Goal: Find specific page/section: Find specific page/section

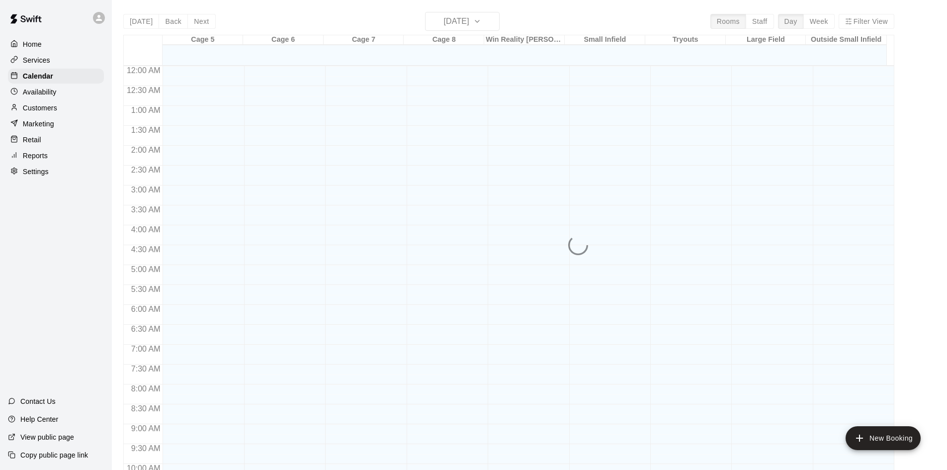
scroll to position [509, 0]
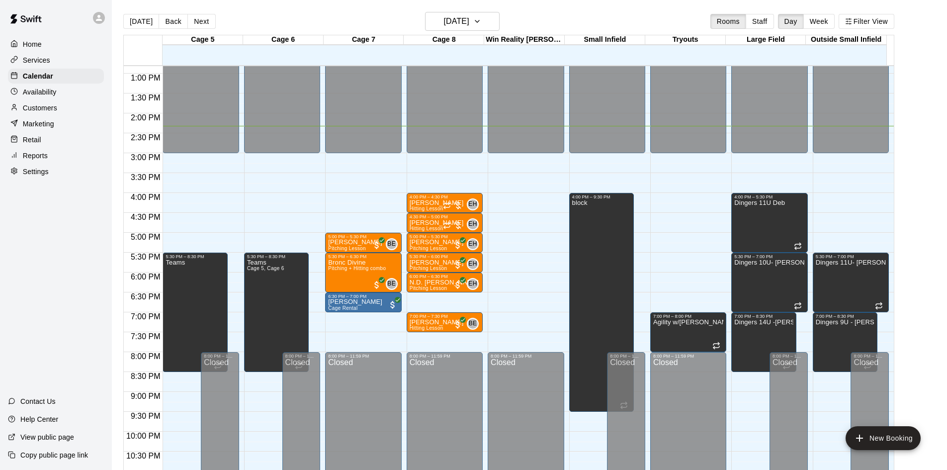
click at [38, 109] on p "Customers" at bounding box center [40, 108] width 34 height 10
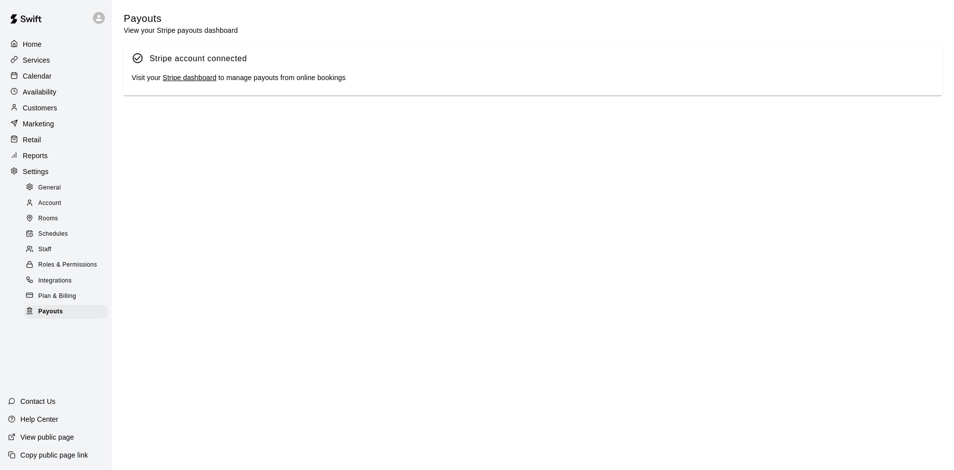
click at [37, 107] on p "Customers" at bounding box center [40, 108] width 34 height 10
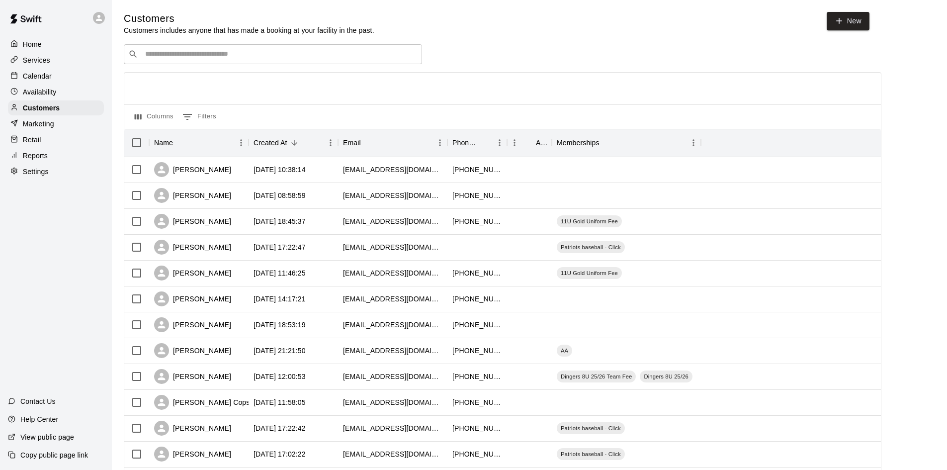
click at [216, 62] on div "​ ​" at bounding box center [273, 54] width 298 height 20
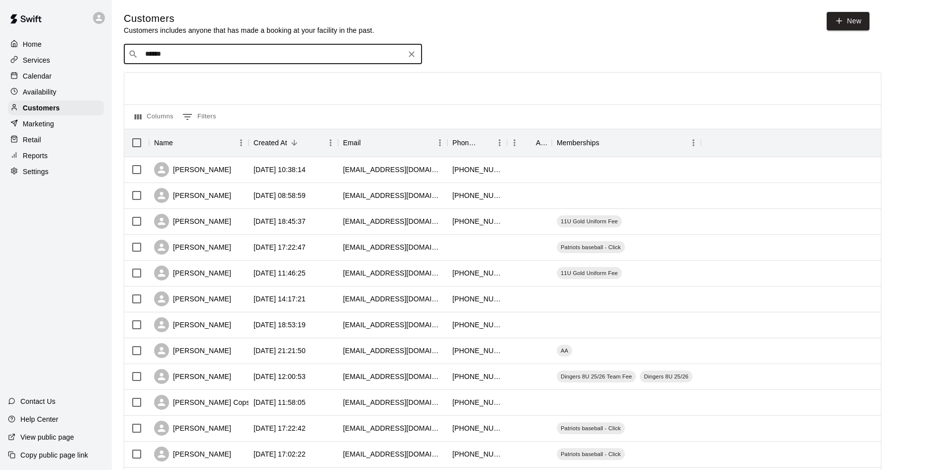
type input "*******"
click at [215, 69] on div "[PERSON_NAME] AA [EMAIL_ADDRESS][DOMAIN_NAME]" at bounding box center [273, 82] width 298 height 32
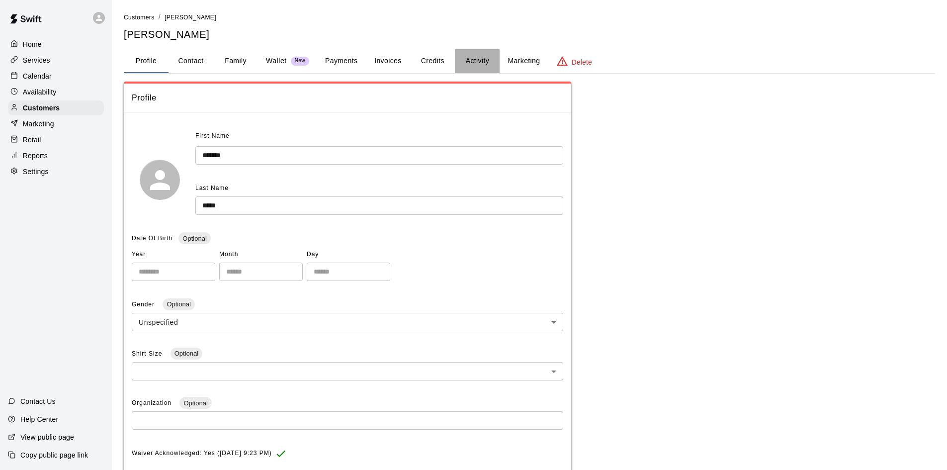
click at [480, 55] on button "Activity" at bounding box center [477, 61] width 45 height 24
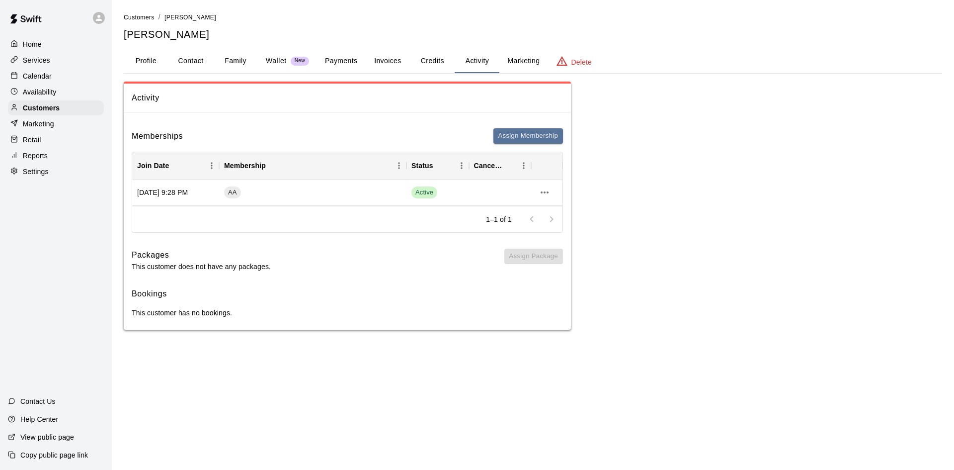
click at [743, 128] on div "Activity Memberships Assign Membership Join Date Membership Status Cancel Date …" at bounding box center [533, 205] width 818 height 248
click at [629, 143] on div "Activity Memberships Assign Membership Join Date Membership Status Cancel Date …" at bounding box center [533, 205] width 818 height 248
click at [44, 66] on div "Services" at bounding box center [56, 60] width 96 height 15
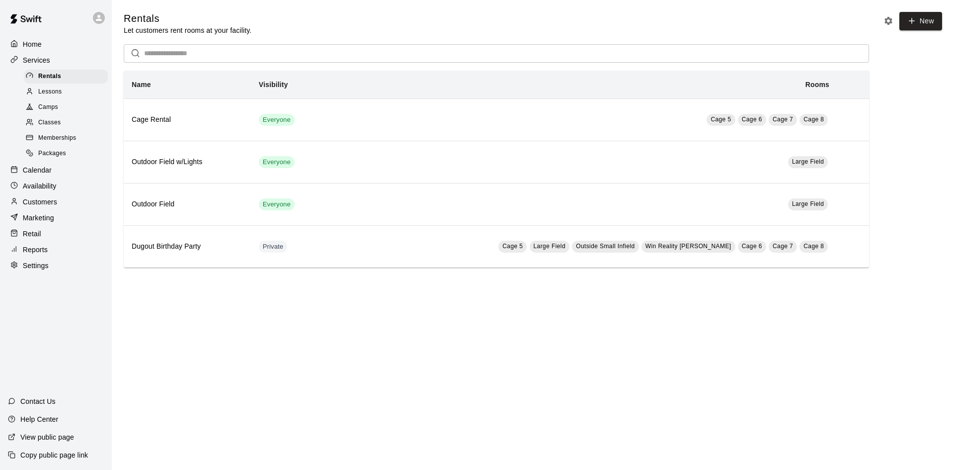
click at [52, 140] on span "Memberships" at bounding box center [57, 138] width 38 height 10
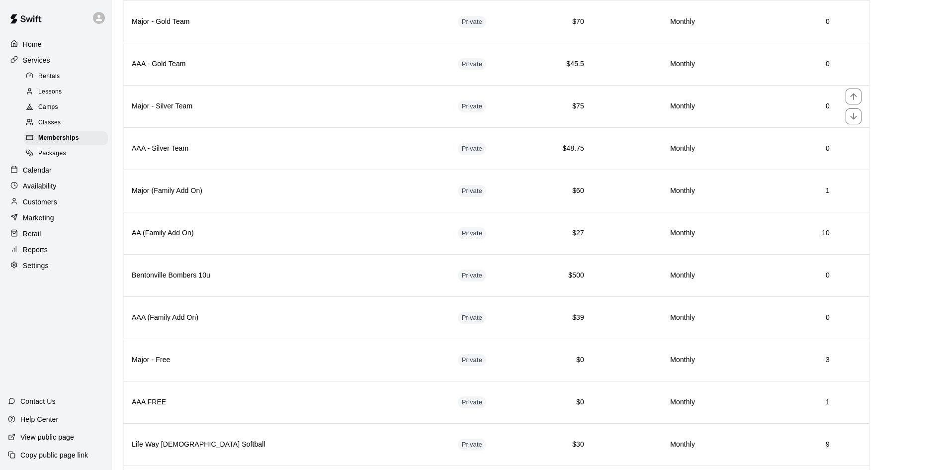
scroll to position [348, 0]
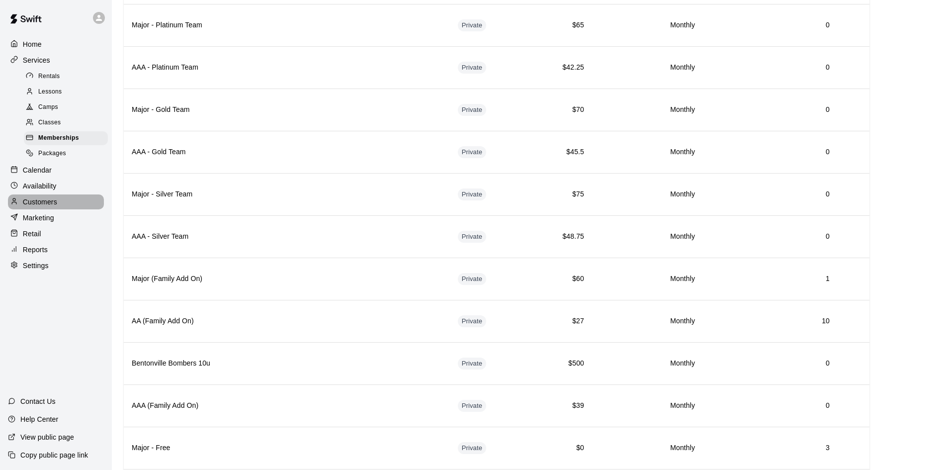
click at [34, 203] on p "Customers" at bounding box center [40, 202] width 34 height 10
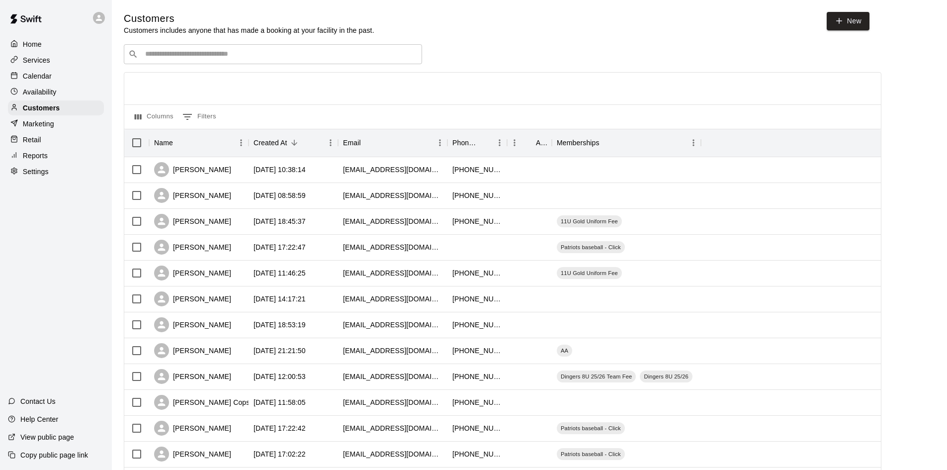
click at [159, 49] on div "​ ​" at bounding box center [273, 54] width 298 height 20
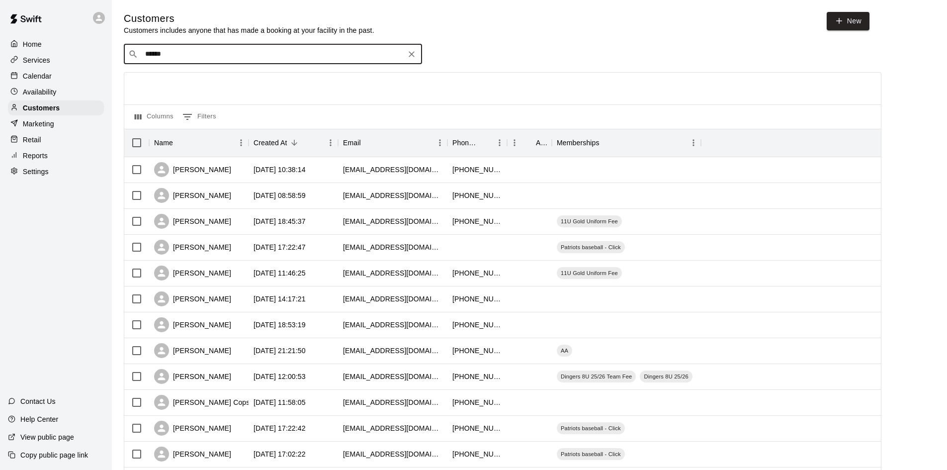
type input "*******"
click at [197, 87] on span "[EMAIL_ADDRESS][DOMAIN_NAME]" at bounding box center [205, 86] width 107 height 7
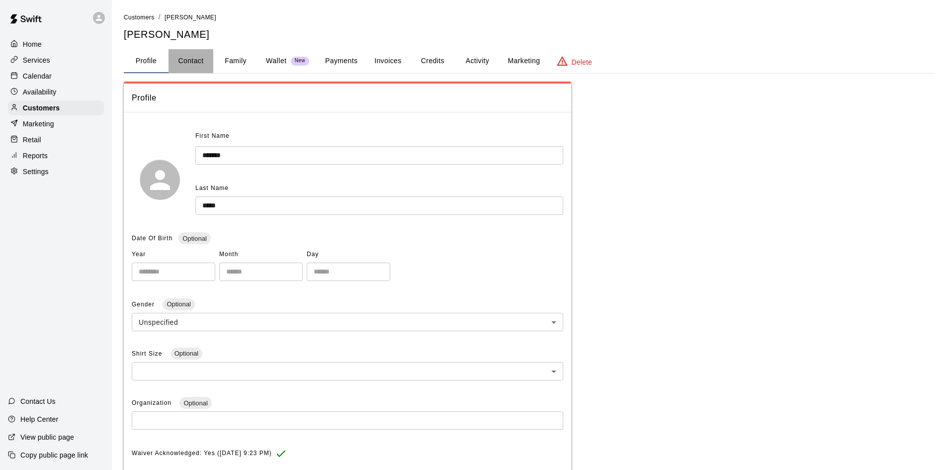
click at [198, 61] on button "Contact" at bounding box center [190, 61] width 45 height 24
select select "**"
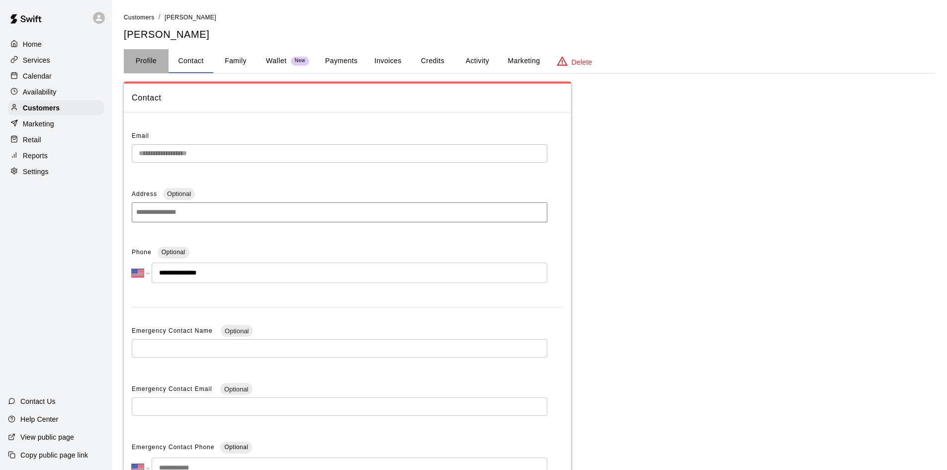
click at [150, 57] on button "Profile" at bounding box center [146, 61] width 45 height 24
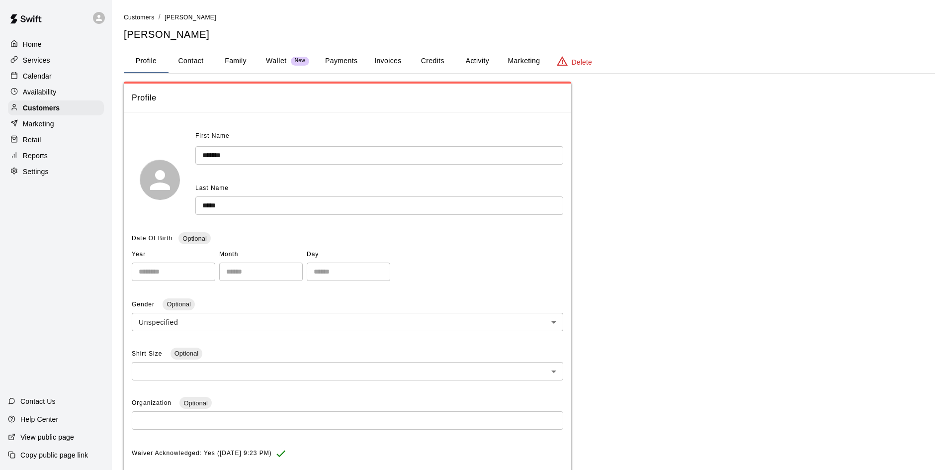
click at [225, 67] on button "Family" at bounding box center [235, 61] width 45 height 24
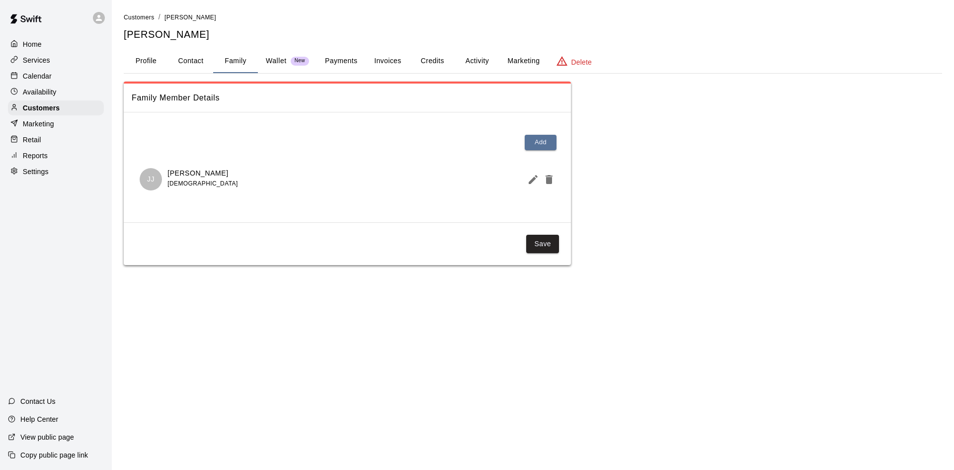
click at [427, 57] on button "Credits" at bounding box center [432, 61] width 45 height 24
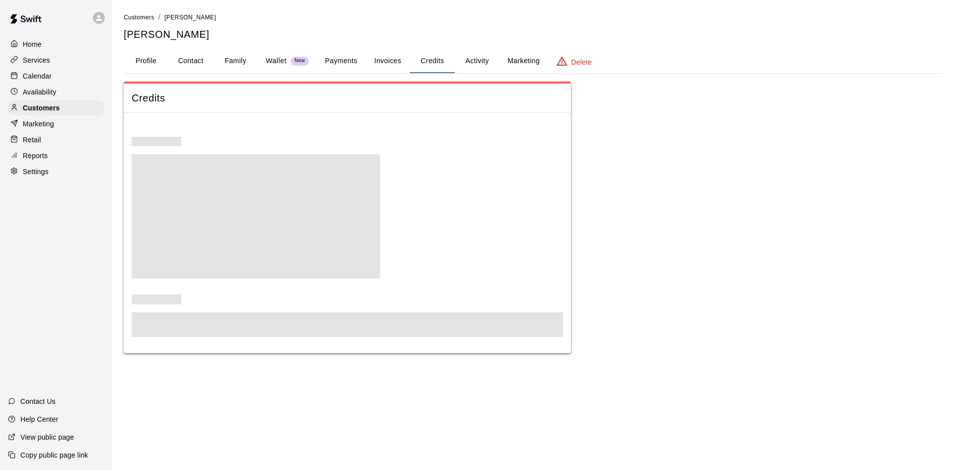
click at [469, 53] on button "Activity" at bounding box center [477, 61] width 45 height 24
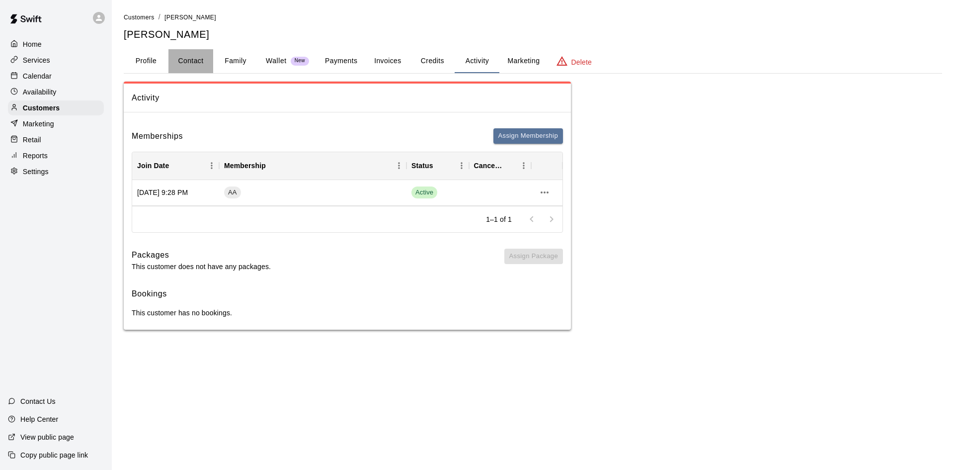
click at [196, 57] on button "Contact" at bounding box center [190, 61] width 45 height 24
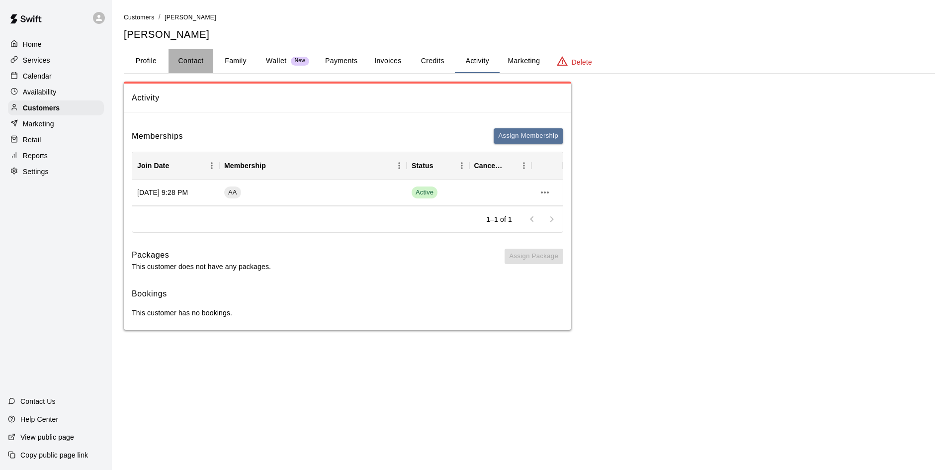
select select "**"
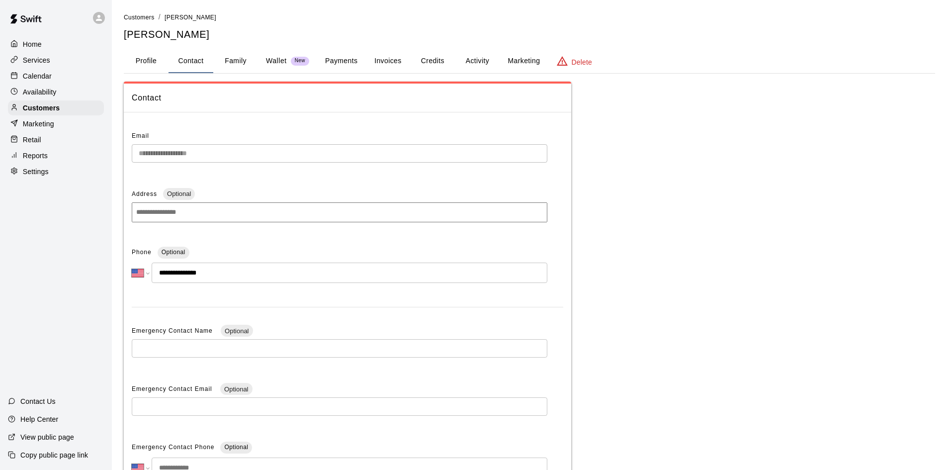
click at [153, 58] on button "Profile" at bounding box center [146, 61] width 45 height 24
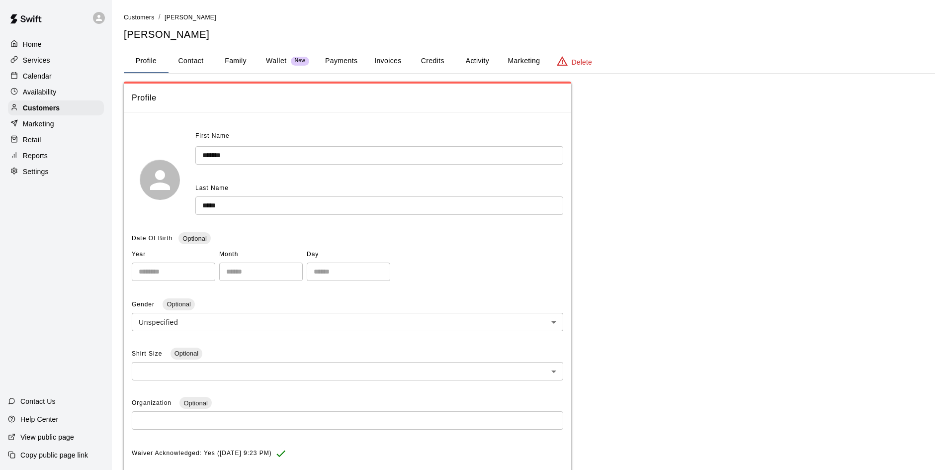
click at [332, 55] on button "Payments" at bounding box center [341, 61] width 48 height 24
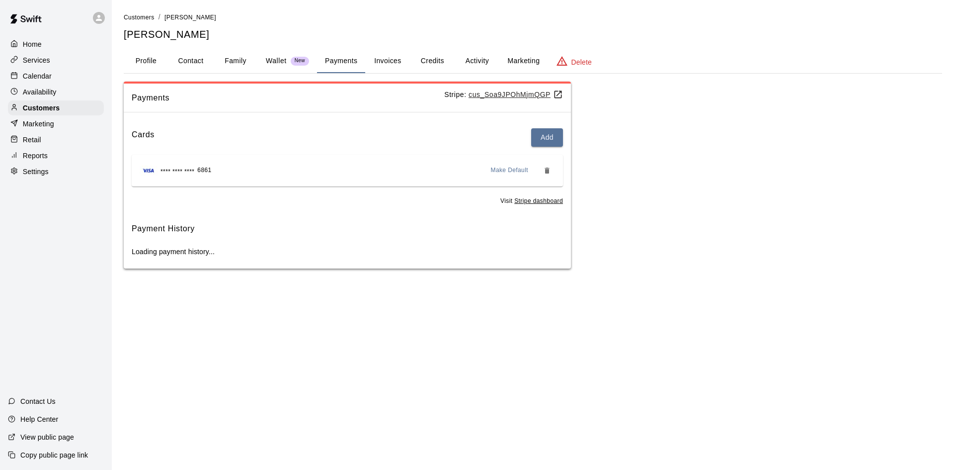
click at [386, 53] on button "Invoices" at bounding box center [387, 61] width 45 height 24
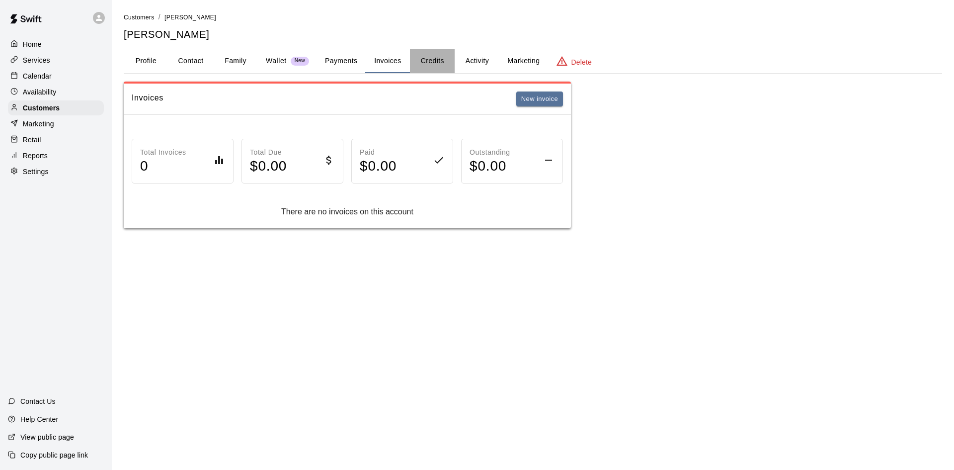
click at [441, 56] on button "Credits" at bounding box center [432, 61] width 45 height 24
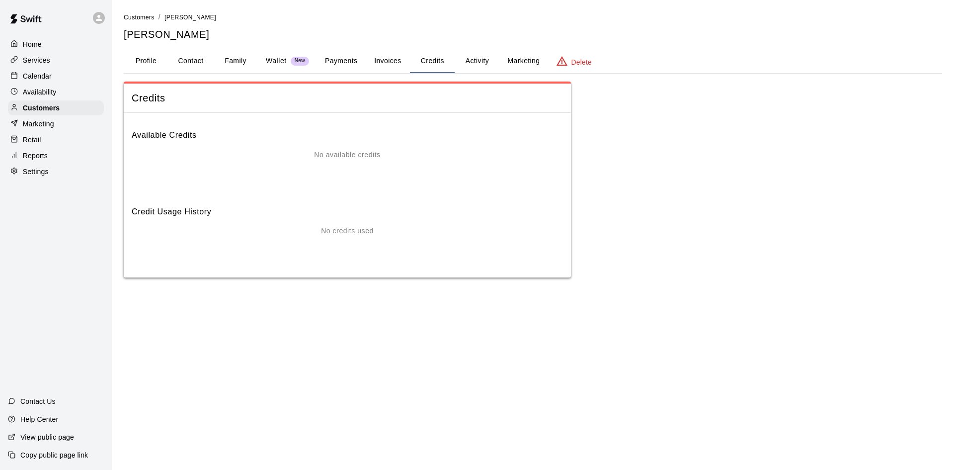
click at [483, 57] on button "Activity" at bounding box center [477, 61] width 45 height 24
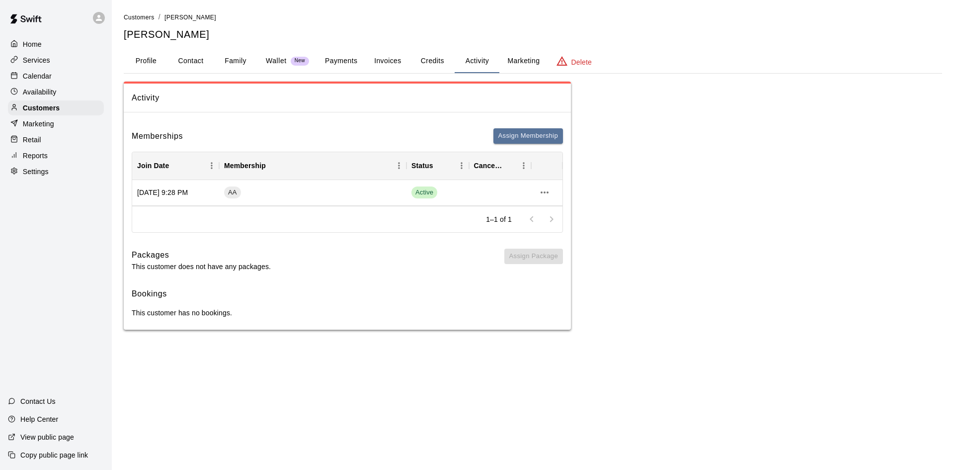
click at [150, 35] on h5 "[PERSON_NAME]" at bounding box center [533, 34] width 818 height 13
click at [37, 42] on p "Home" at bounding box center [32, 44] width 19 height 10
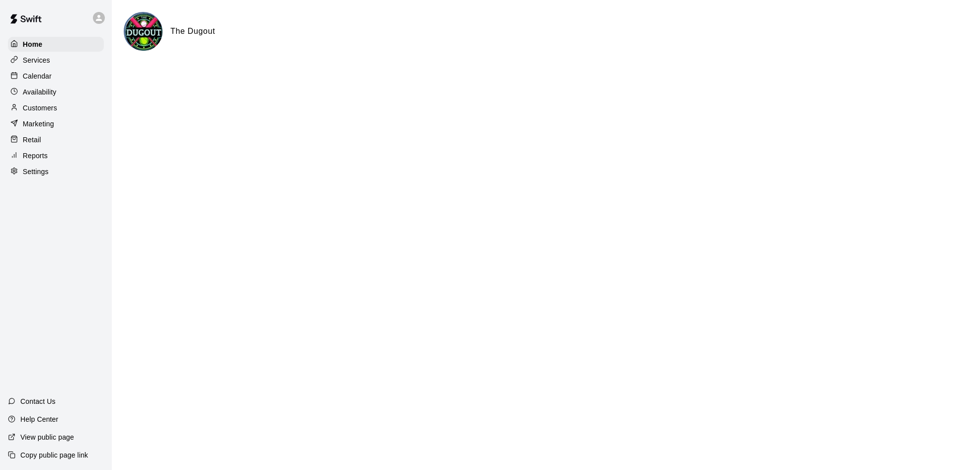
click at [40, 62] on p "Services" at bounding box center [36, 60] width 27 height 10
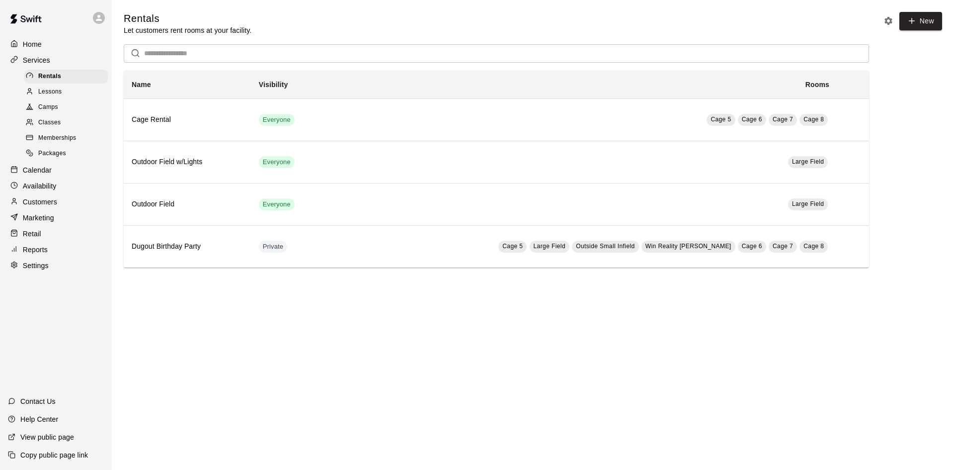
click at [41, 141] on span "Memberships" at bounding box center [57, 138] width 38 height 10
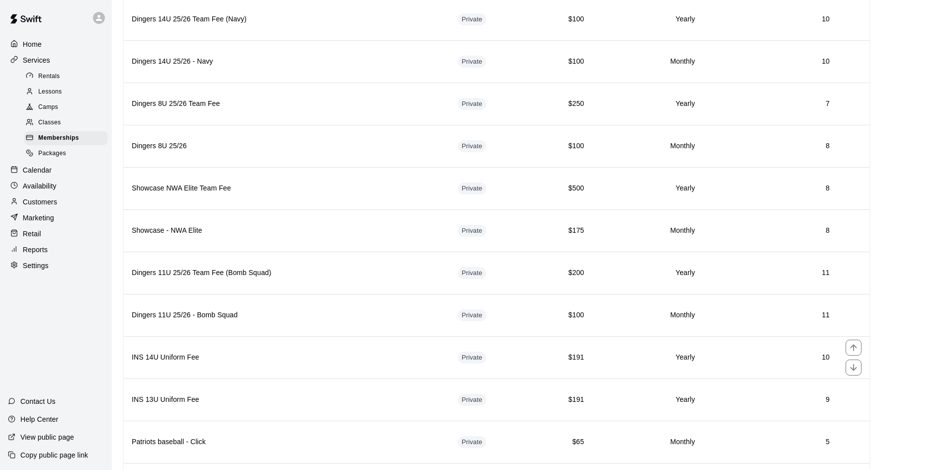
scroll to position [1683, 0]
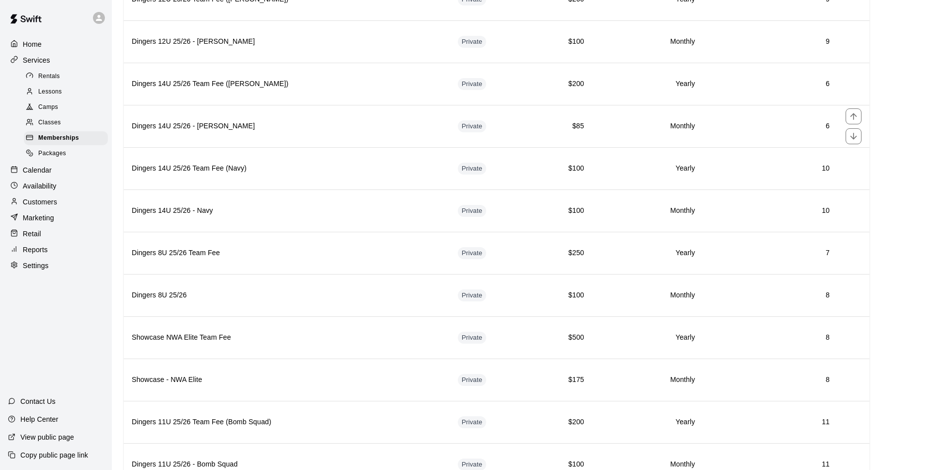
click at [293, 136] on th "Dingers 14U 25/26 - [PERSON_NAME]" at bounding box center [287, 126] width 326 height 42
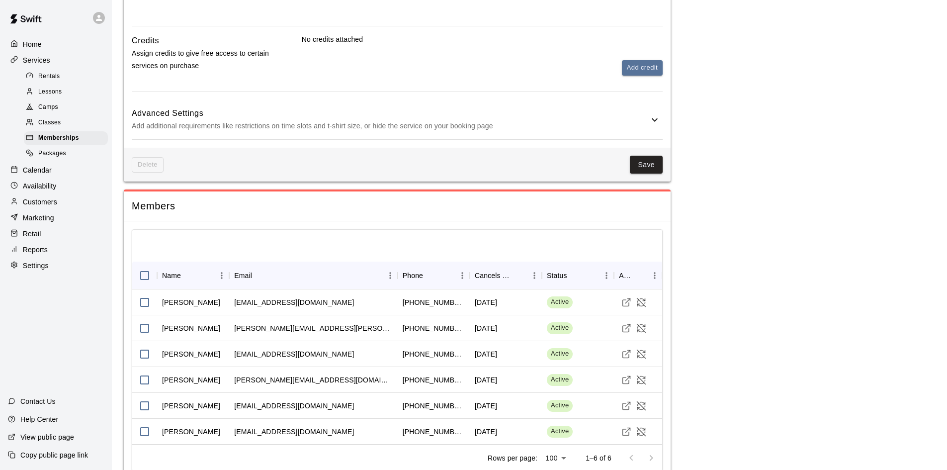
scroll to position [547, 0]
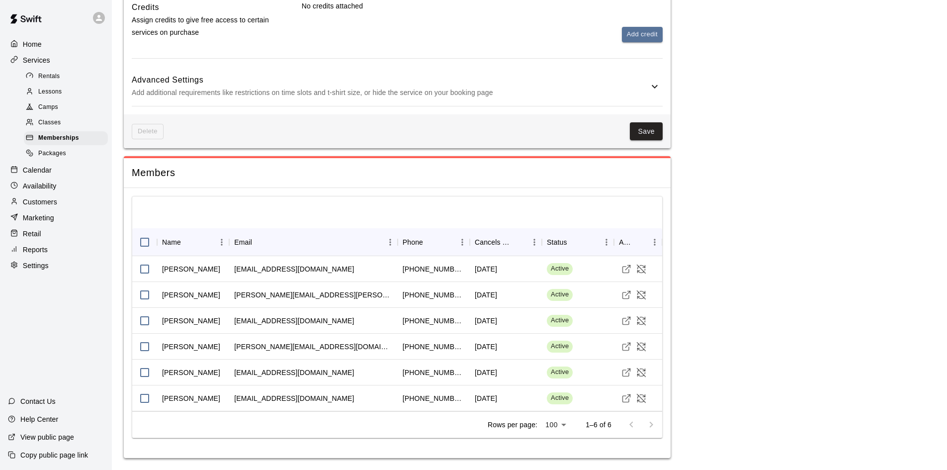
click at [75, 137] on span "Memberships" at bounding box center [58, 138] width 41 height 10
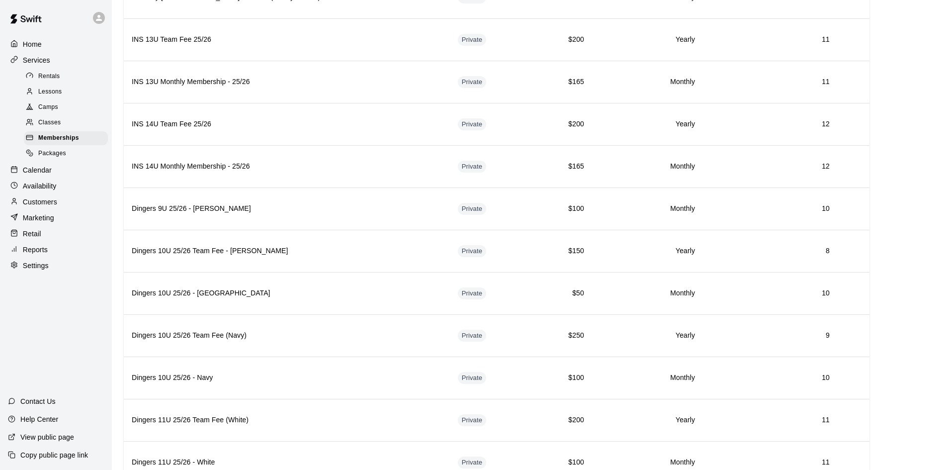
scroll to position [1093, 0]
click at [46, 207] on p "Customers" at bounding box center [40, 202] width 34 height 10
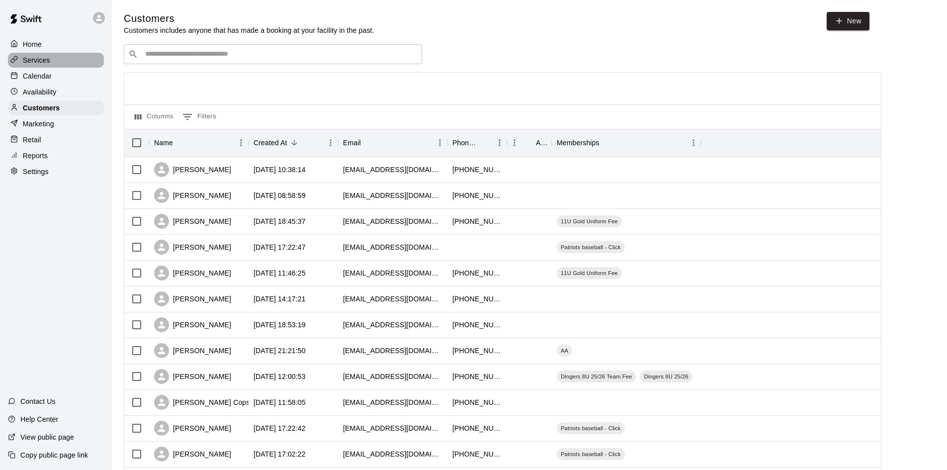
click at [37, 67] on div "Services" at bounding box center [56, 60] width 96 height 15
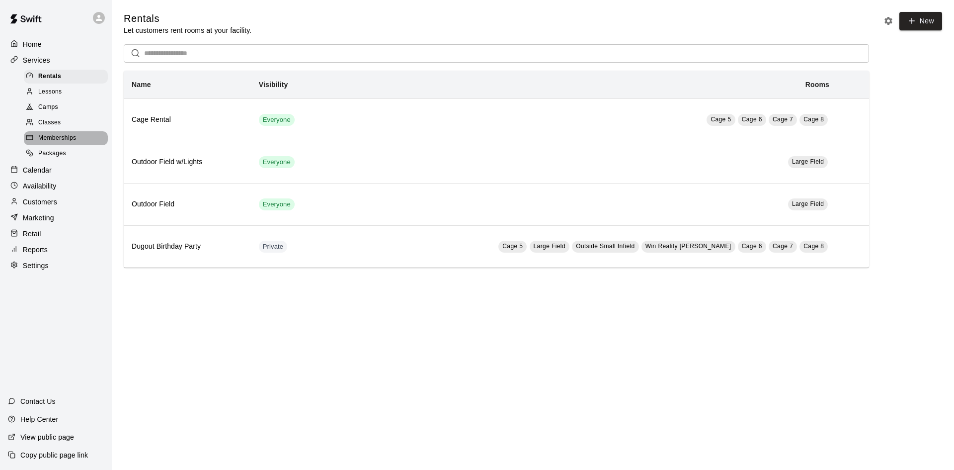
click at [65, 143] on span "Memberships" at bounding box center [57, 138] width 38 height 10
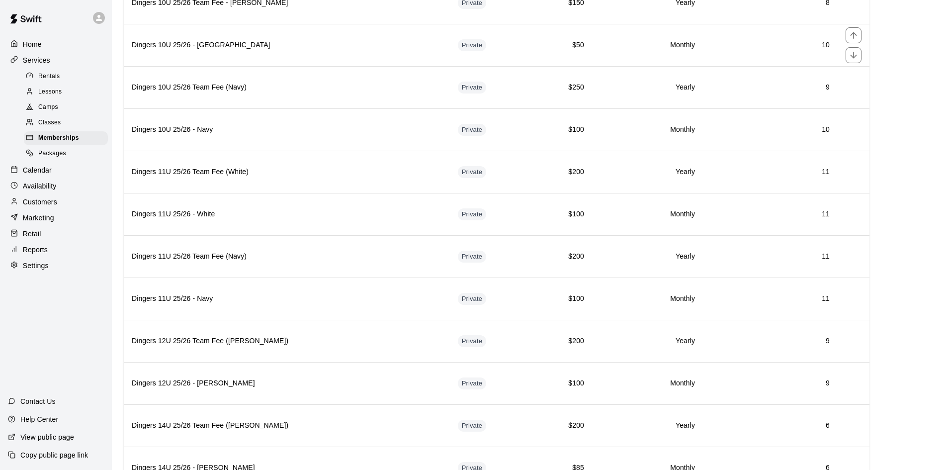
scroll to position [1292, 0]
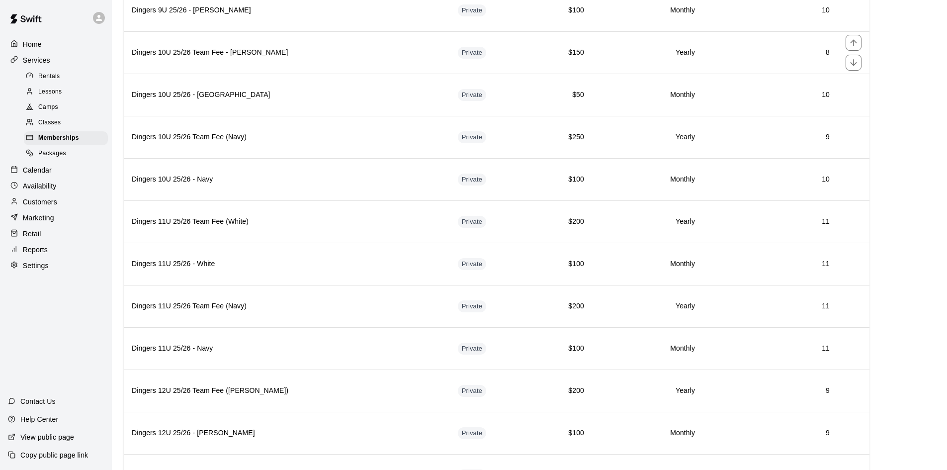
click at [292, 51] on h6 "Dingers 10U 25/26 Team Fee - [PERSON_NAME]" at bounding box center [287, 52] width 310 height 11
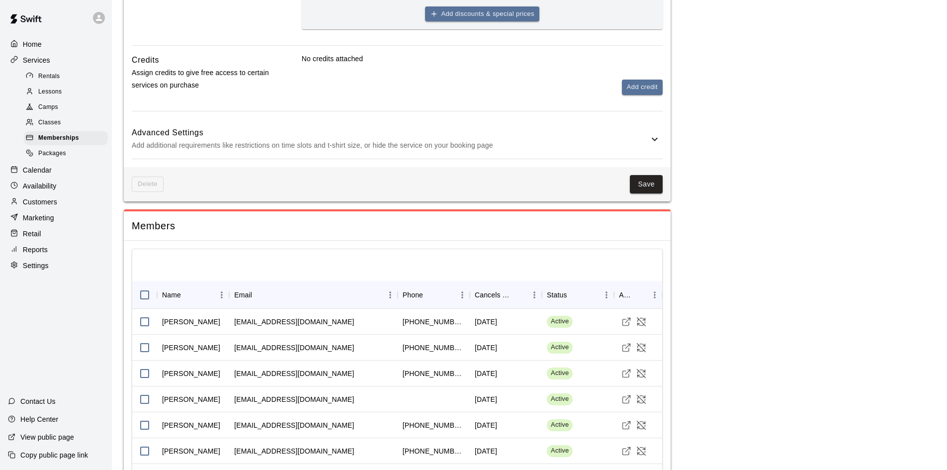
scroll to position [555, 0]
